Goal: Navigation & Orientation: Find specific page/section

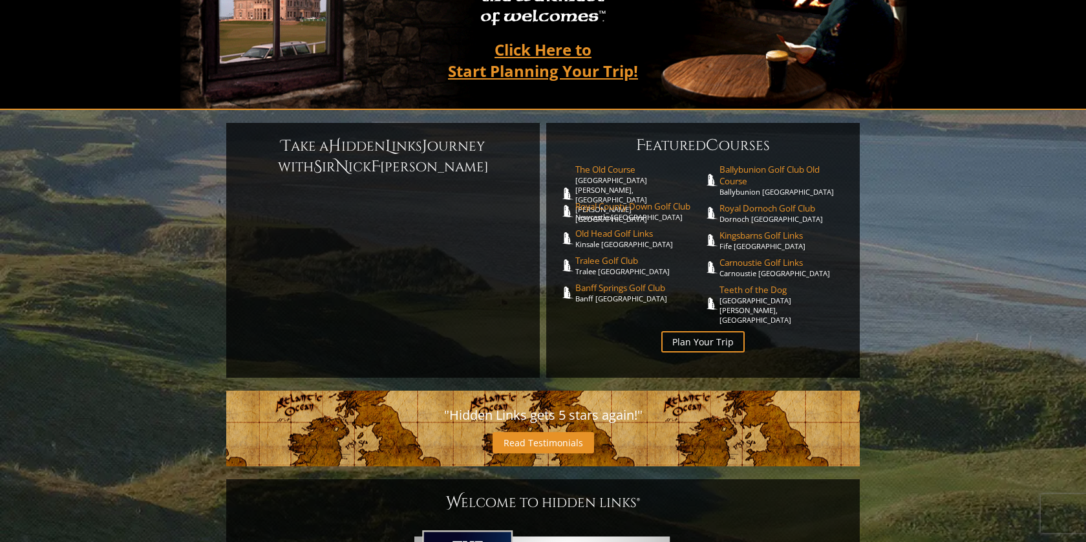
scroll to position [227, 0]
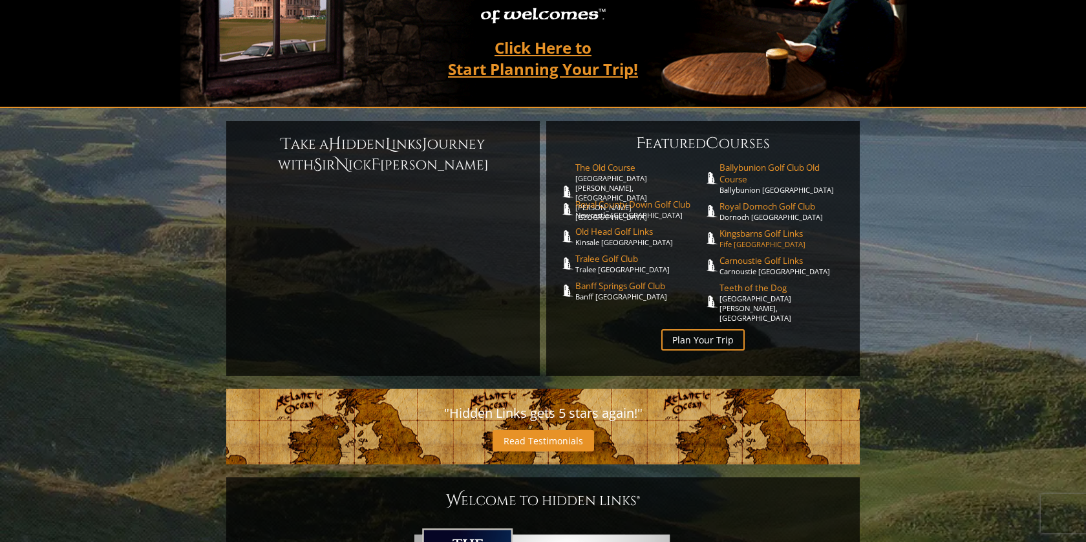
click at [748, 227] on span "Kingsbarns Golf Links" at bounding box center [783, 233] width 128 height 12
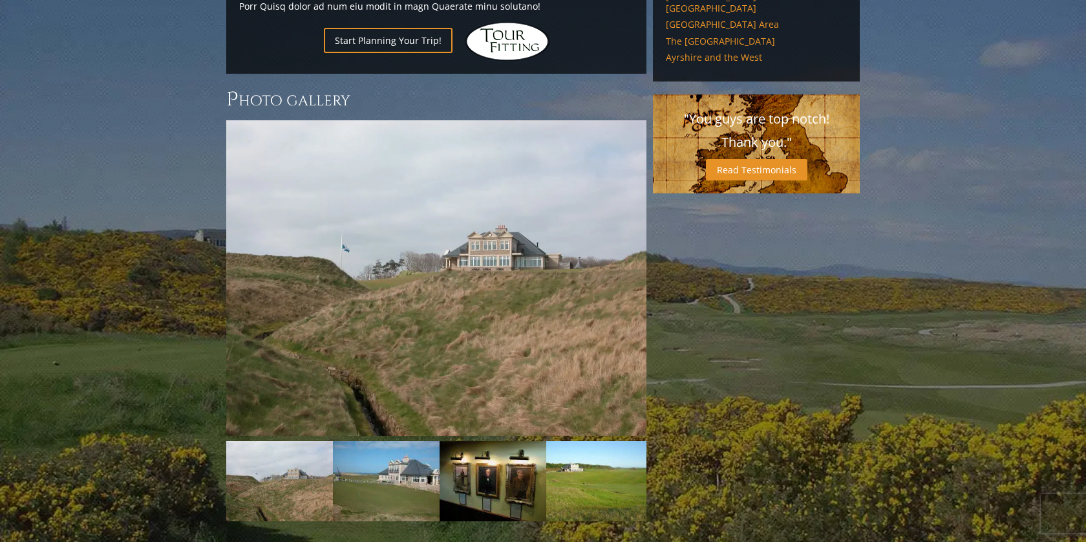
scroll to position [1110, 0]
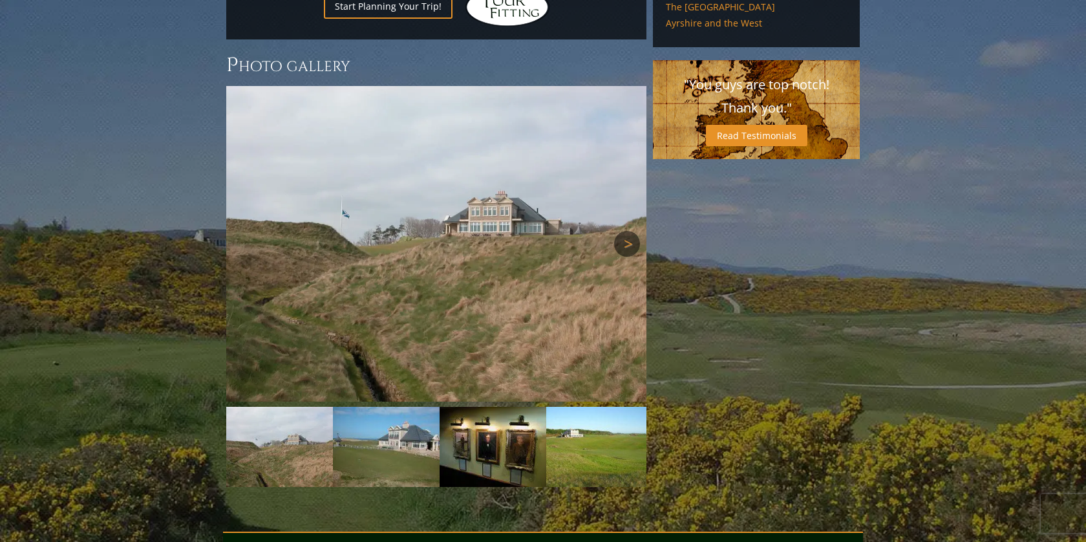
click at [631, 231] on link "Next" at bounding box center [627, 244] width 26 height 26
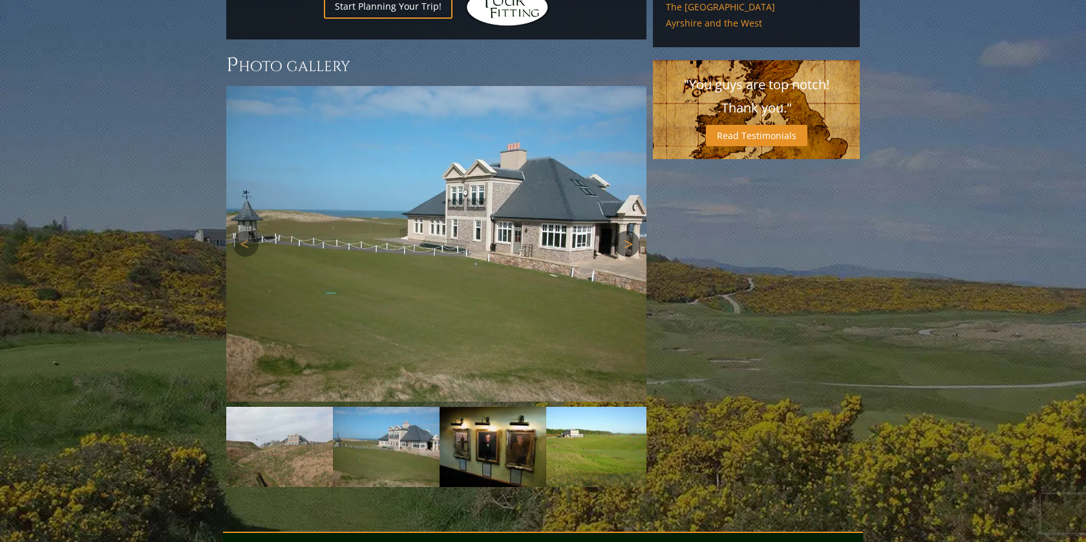
click at [631, 231] on link "Next" at bounding box center [627, 244] width 26 height 26
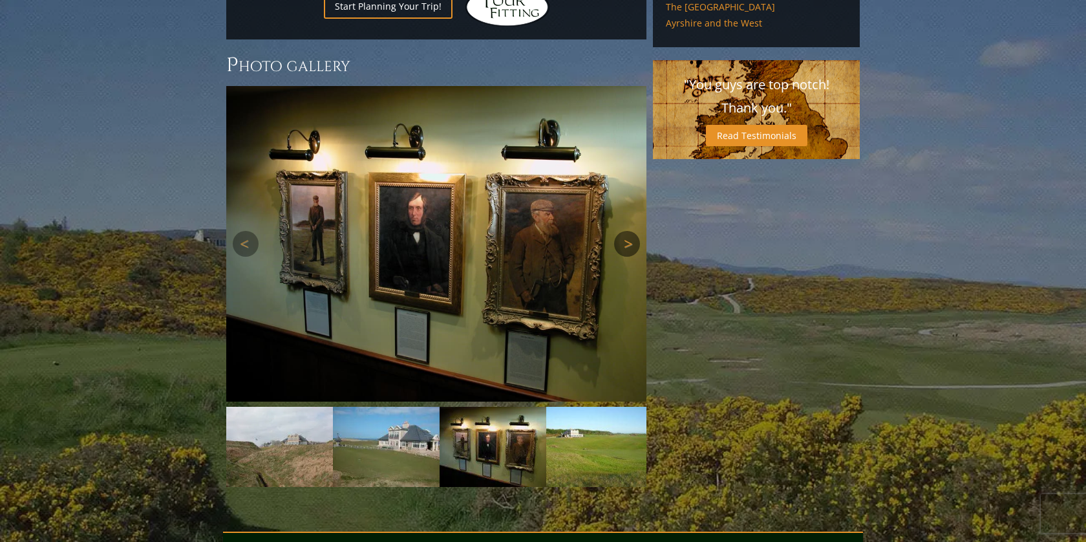
click at [631, 231] on link "Next" at bounding box center [627, 244] width 26 height 26
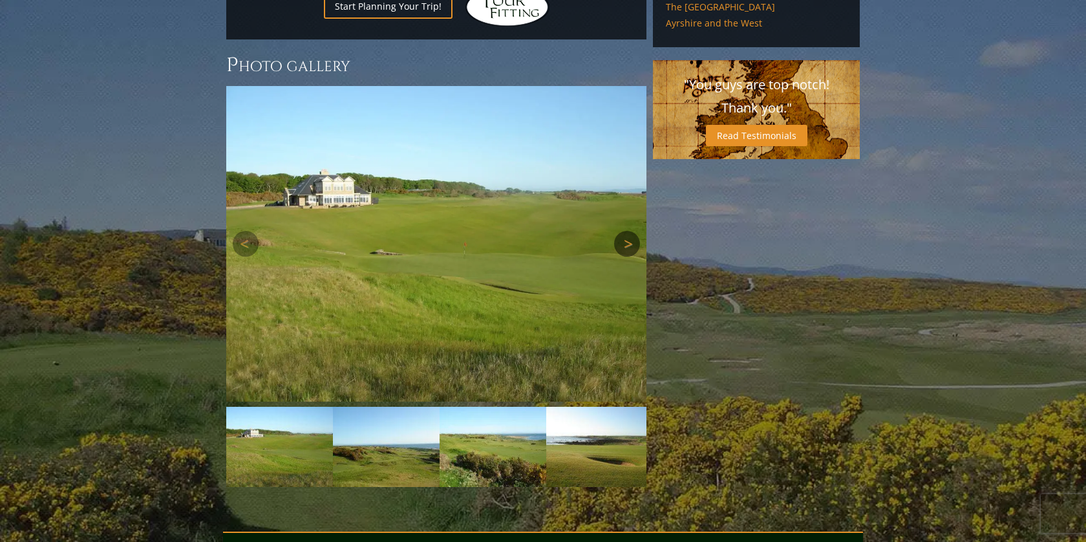
click at [631, 231] on link "Next" at bounding box center [627, 244] width 26 height 26
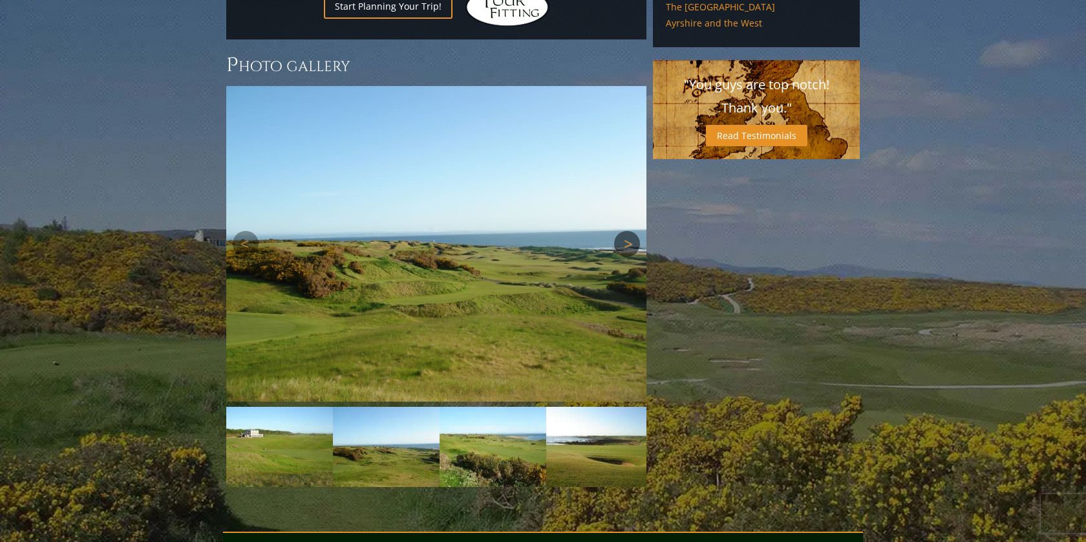
click at [631, 231] on link "Next" at bounding box center [627, 244] width 26 height 26
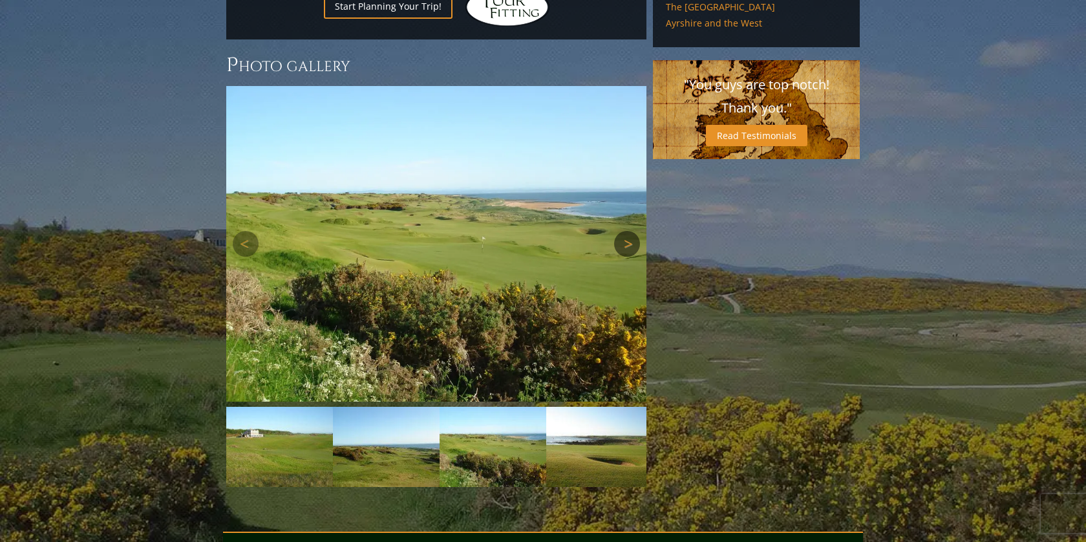
click at [631, 231] on link "Next" at bounding box center [627, 244] width 26 height 26
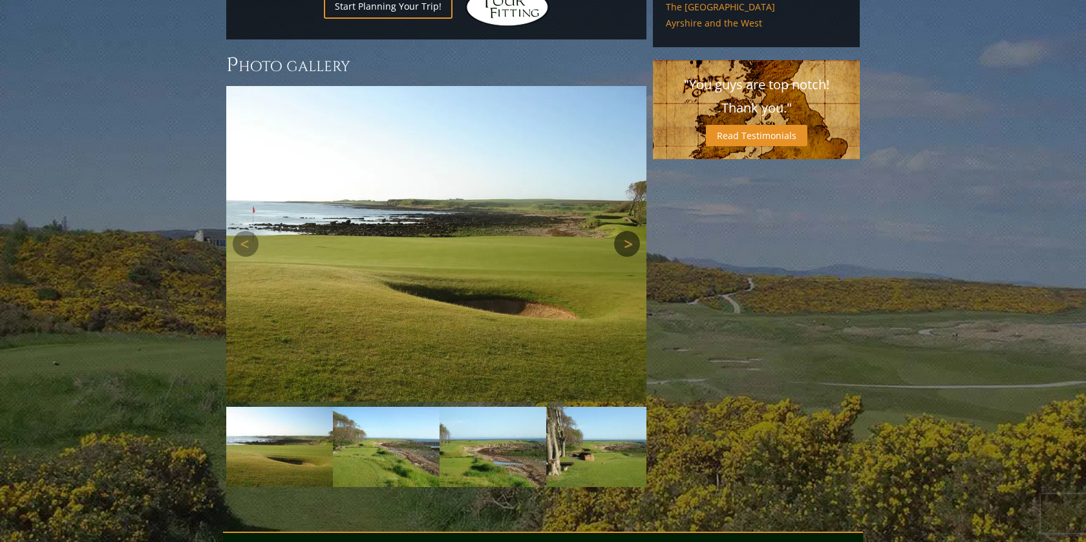
click at [631, 231] on link "Next" at bounding box center [627, 244] width 26 height 26
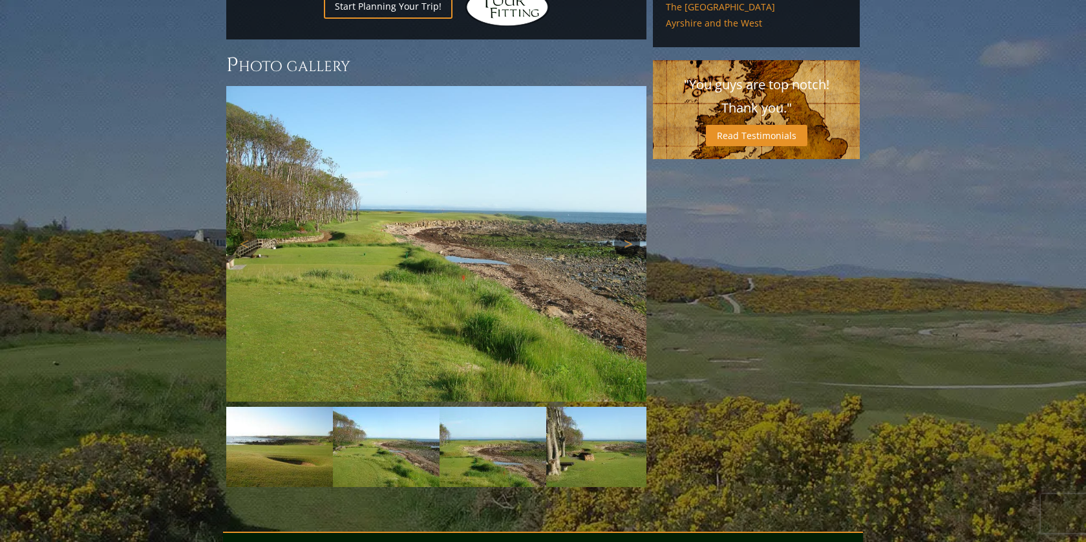
click at [631, 231] on link "Next" at bounding box center [627, 244] width 26 height 26
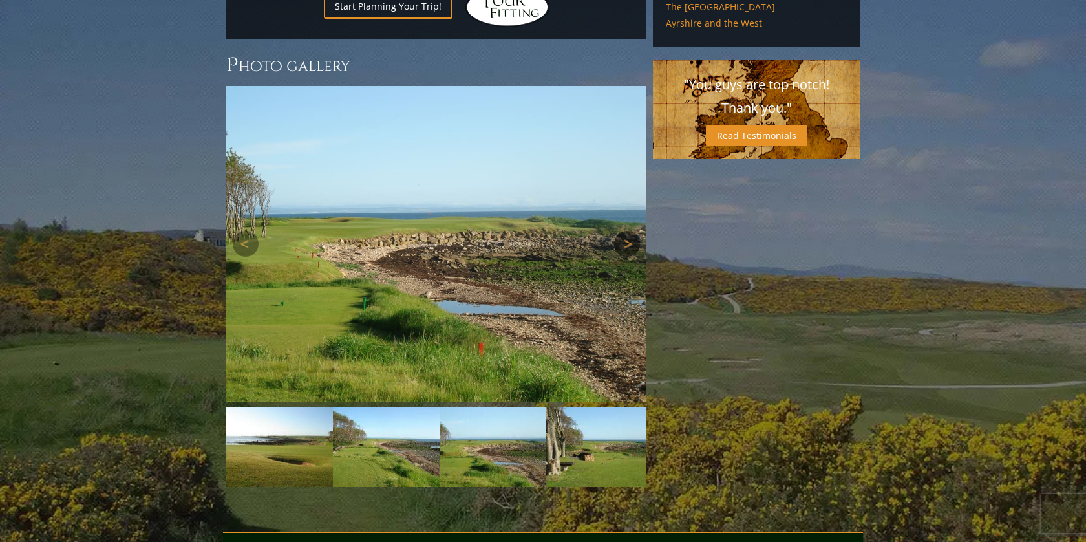
click at [631, 231] on link "Next" at bounding box center [627, 244] width 26 height 26
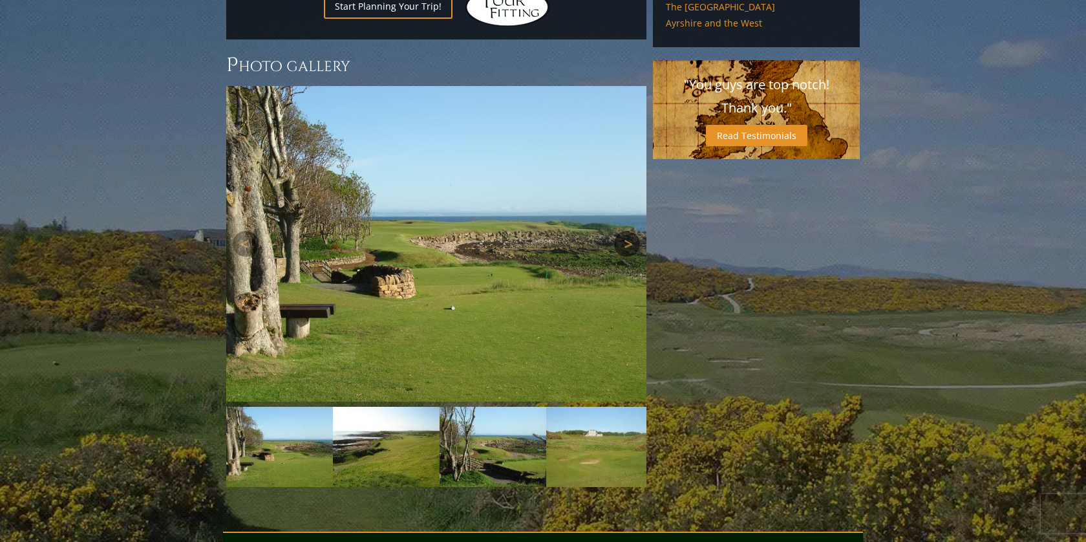
click at [631, 231] on link "Next" at bounding box center [627, 244] width 26 height 26
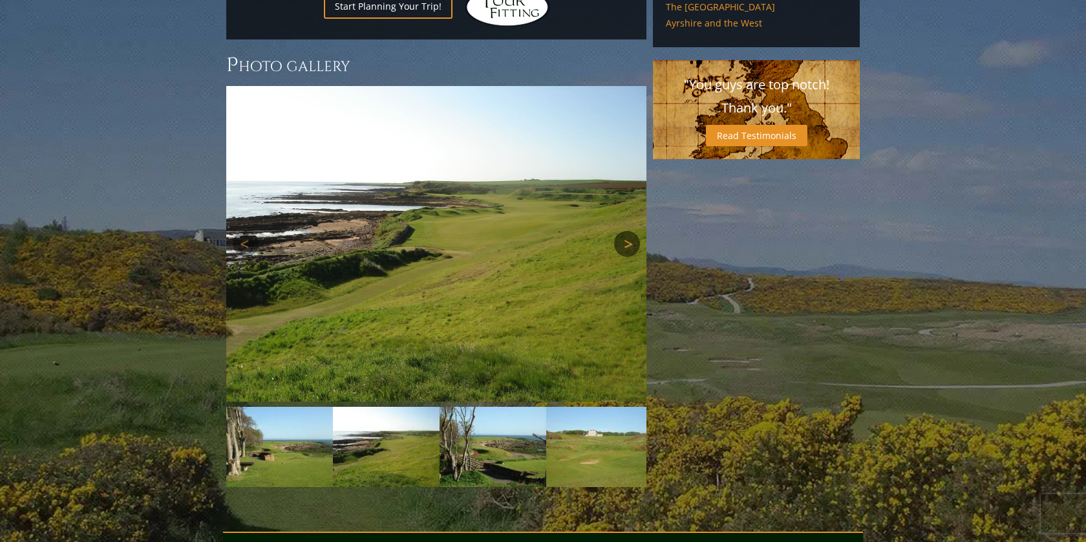
click at [631, 231] on link "Next" at bounding box center [627, 244] width 26 height 26
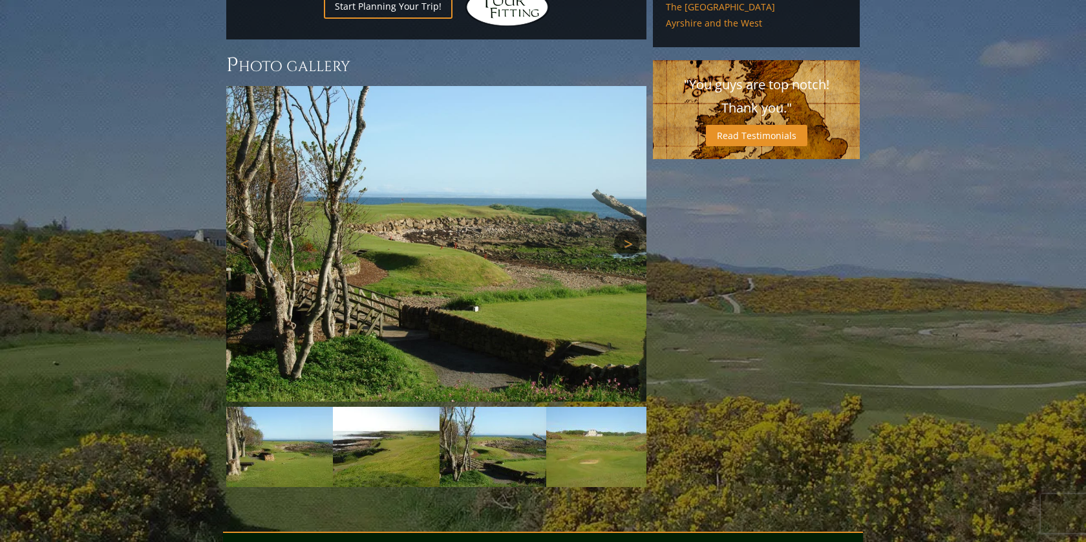
click at [631, 231] on link "Next" at bounding box center [627, 244] width 26 height 26
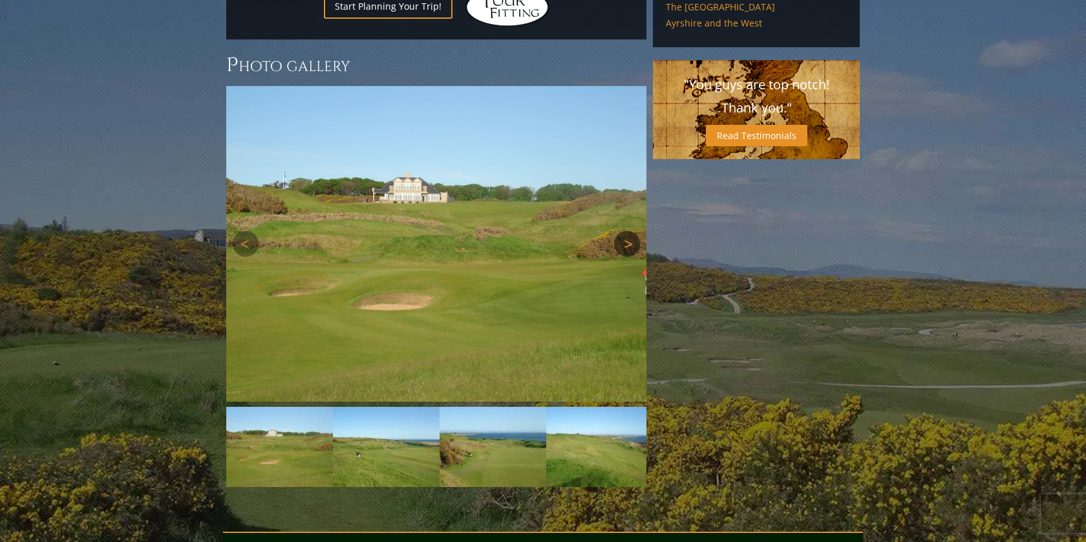
click at [631, 231] on link "Next" at bounding box center [627, 244] width 26 height 26
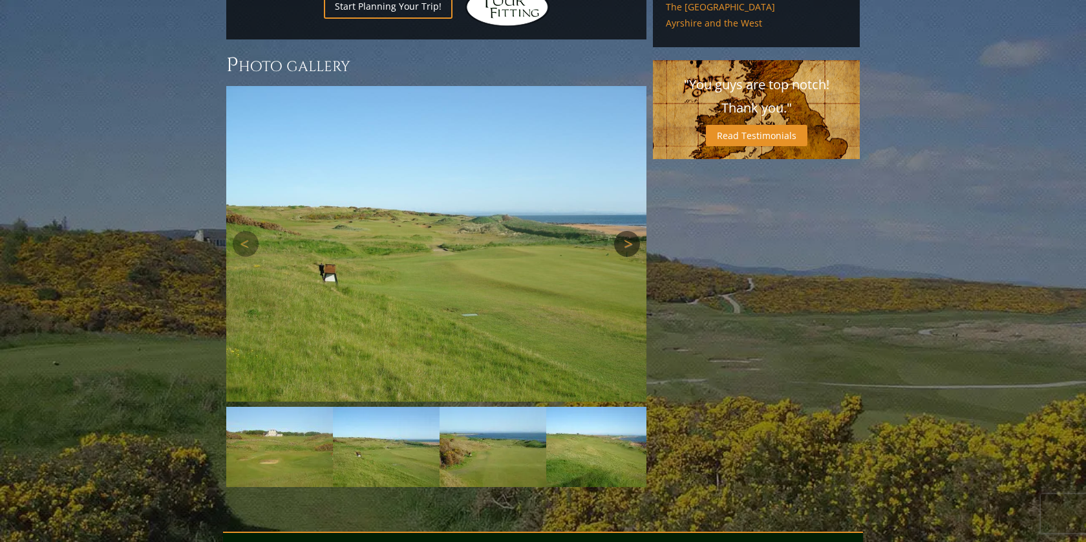
click at [631, 231] on link "Next" at bounding box center [627, 244] width 26 height 26
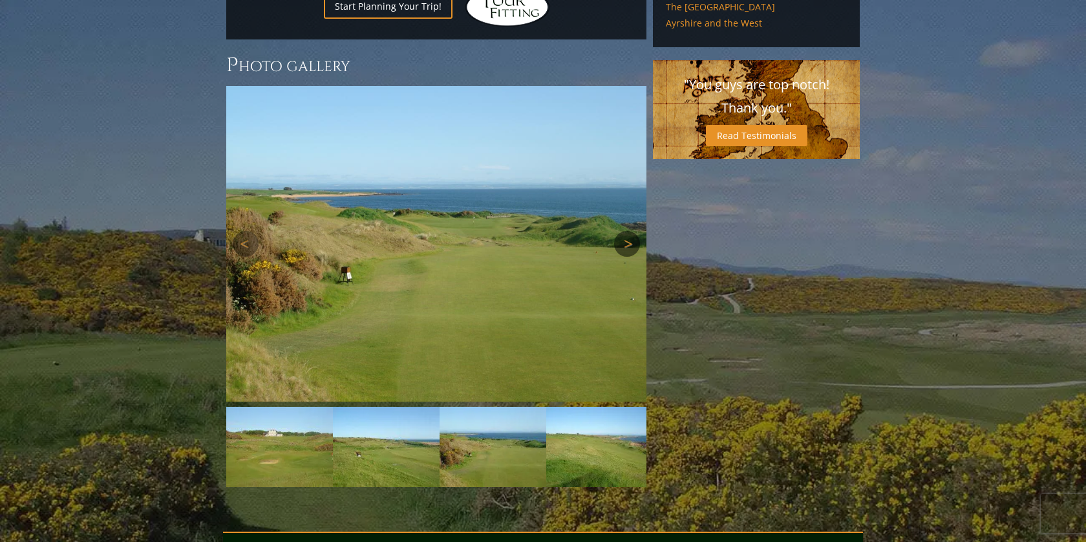
click at [631, 231] on link "Next" at bounding box center [627, 244] width 26 height 26
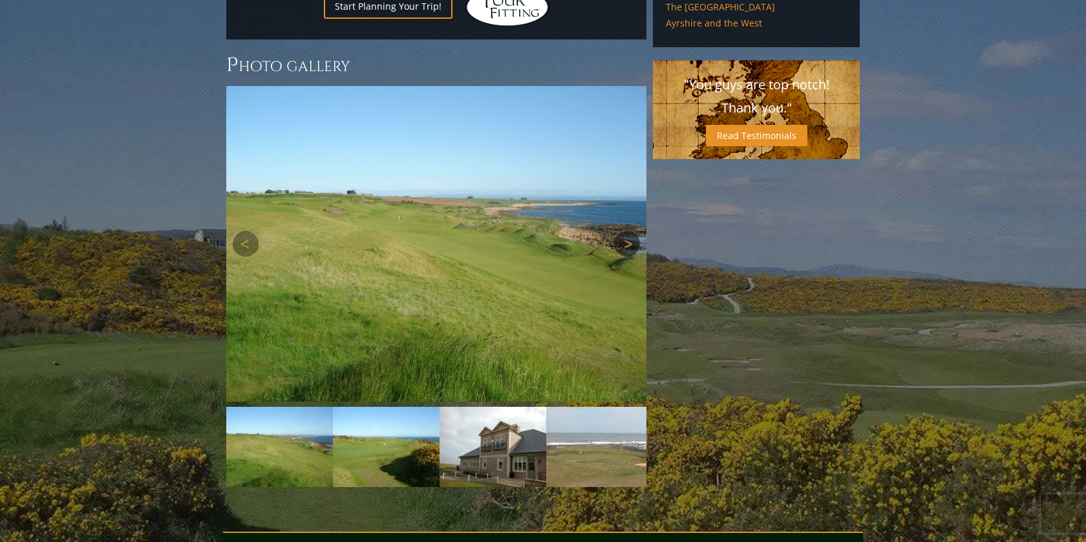
click at [631, 231] on link "Next" at bounding box center [627, 244] width 26 height 26
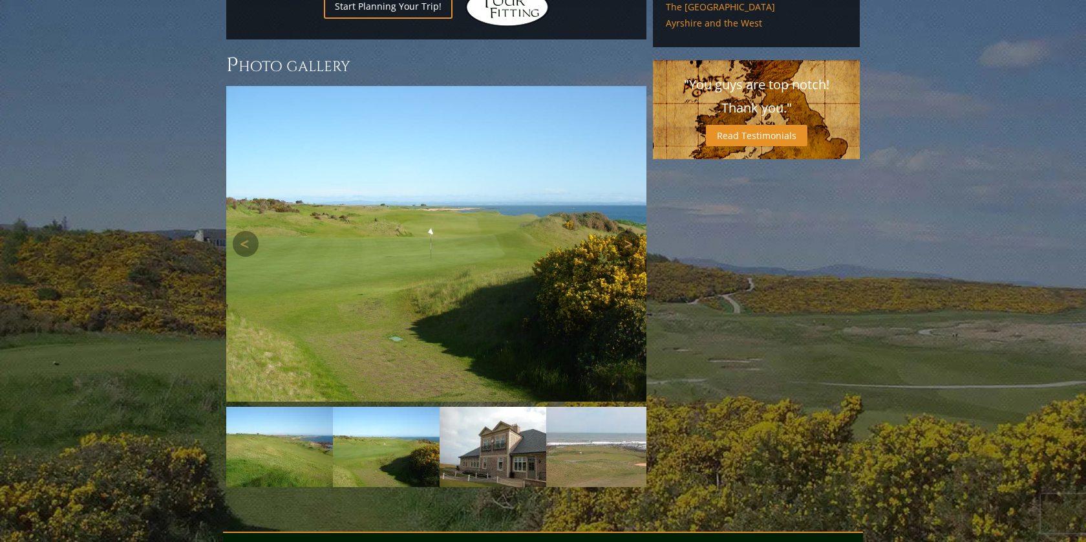
click at [631, 231] on link "Next" at bounding box center [627, 244] width 26 height 26
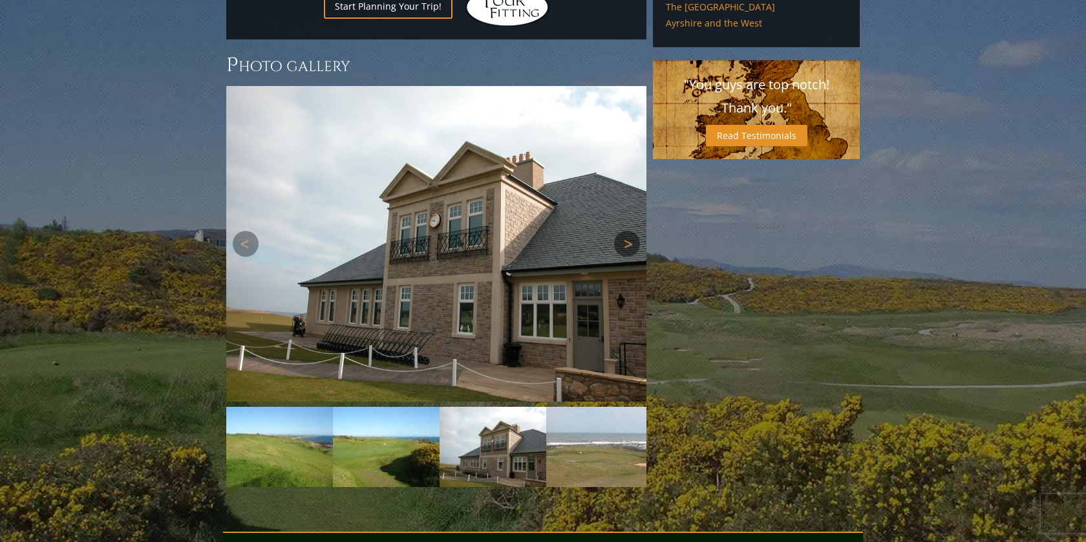
click at [631, 231] on link "Next" at bounding box center [627, 244] width 26 height 26
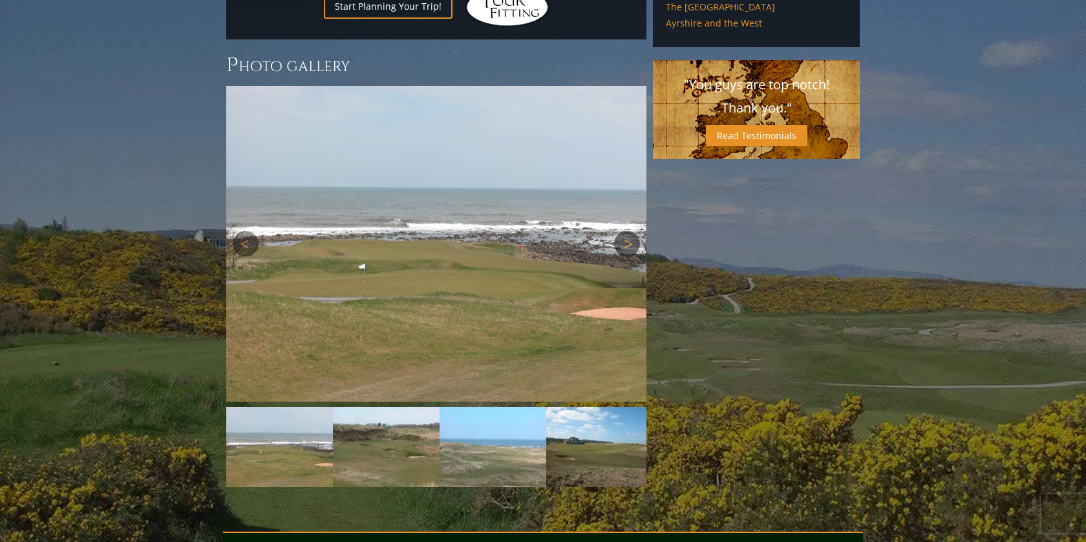
click at [631, 231] on link "Next" at bounding box center [627, 244] width 26 height 26
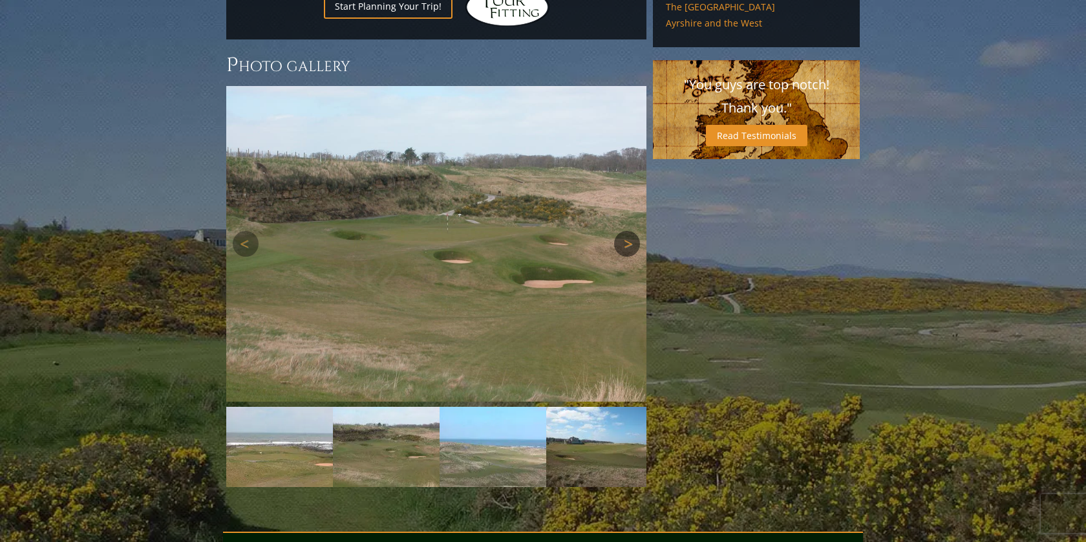
click at [631, 231] on link "Next" at bounding box center [627, 244] width 26 height 26
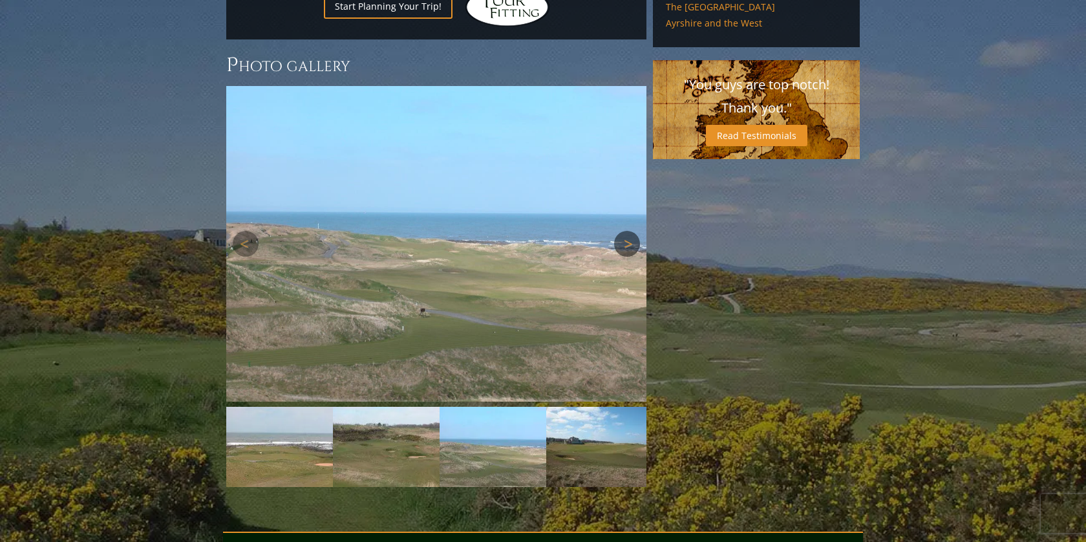
click at [631, 231] on link "Next" at bounding box center [627, 244] width 26 height 26
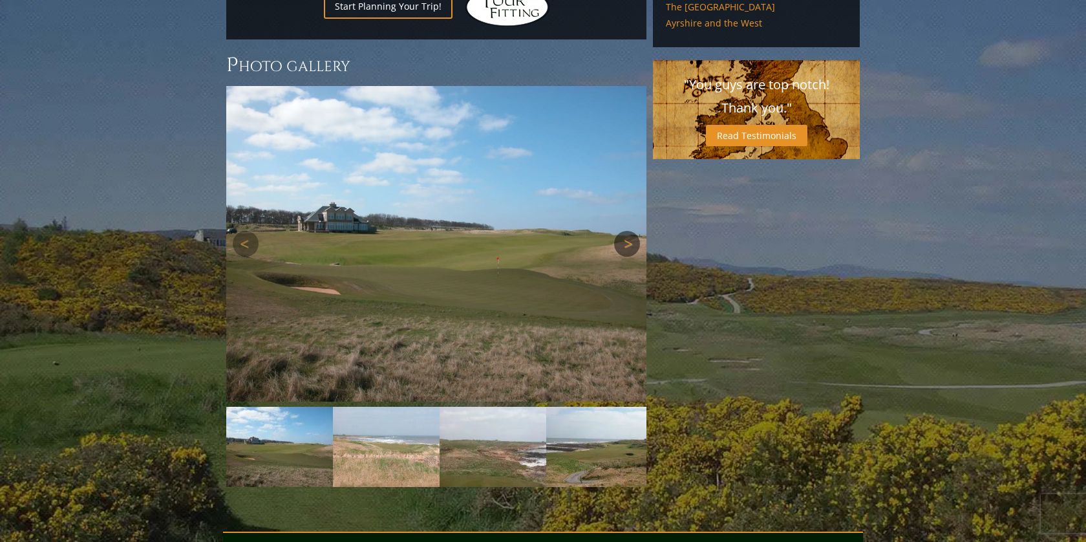
click at [631, 231] on link "Next" at bounding box center [627, 244] width 26 height 26
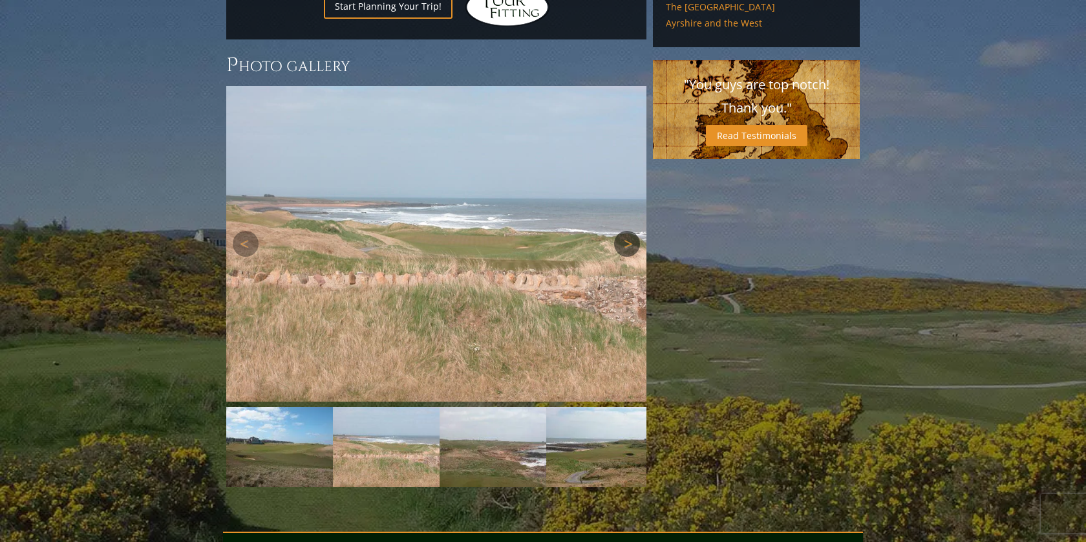
click at [631, 231] on link "Next" at bounding box center [627, 244] width 26 height 26
